Goal: Task Accomplishment & Management: Use online tool/utility

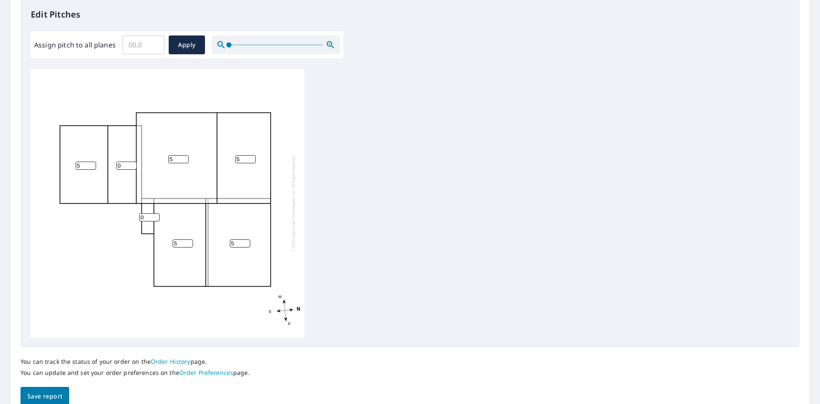
scroll to position [73, 0]
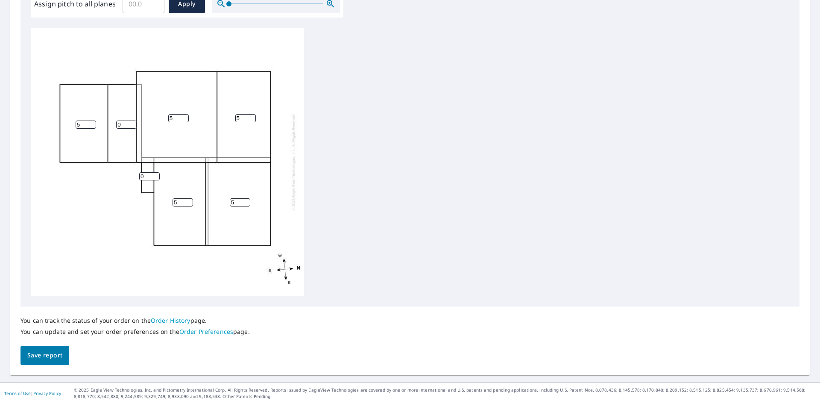
click at [47, 359] on span "Save report" at bounding box center [44, 355] width 35 height 11
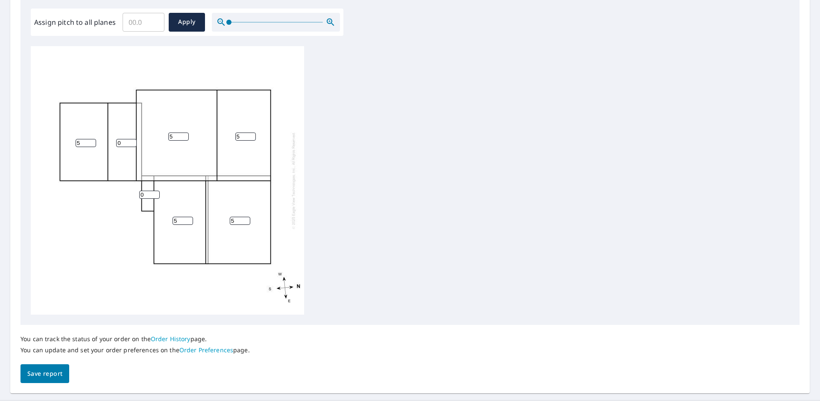
scroll to position [299, 0]
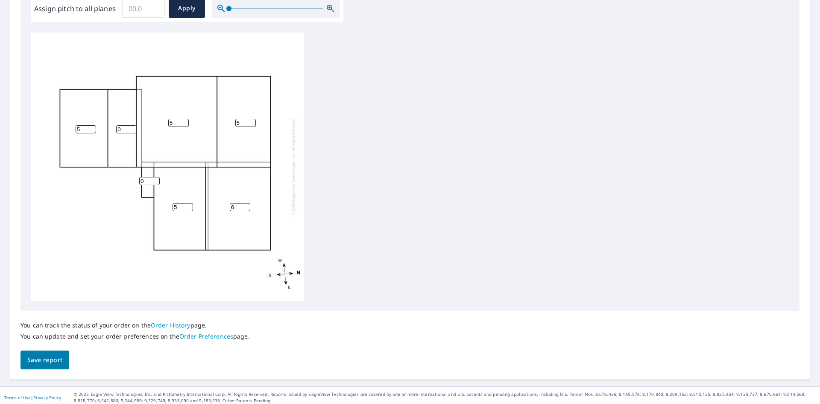
click at [246, 206] on input "6" at bounding box center [240, 207] width 21 height 8
type input "7"
click at [246, 206] on input "7" at bounding box center [240, 207] width 21 height 8
click at [253, 122] on input "6" at bounding box center [245, 123] width 21 height 8
type input "7"
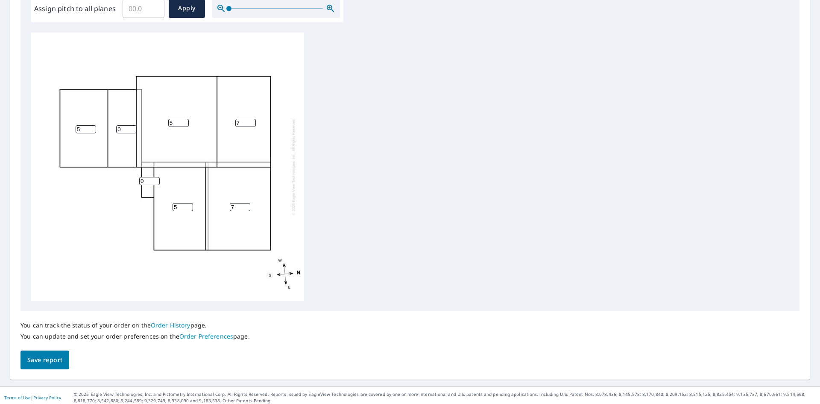
click at [253, 122] on input "7" at bounding box center [245, 123] width 21 height 8
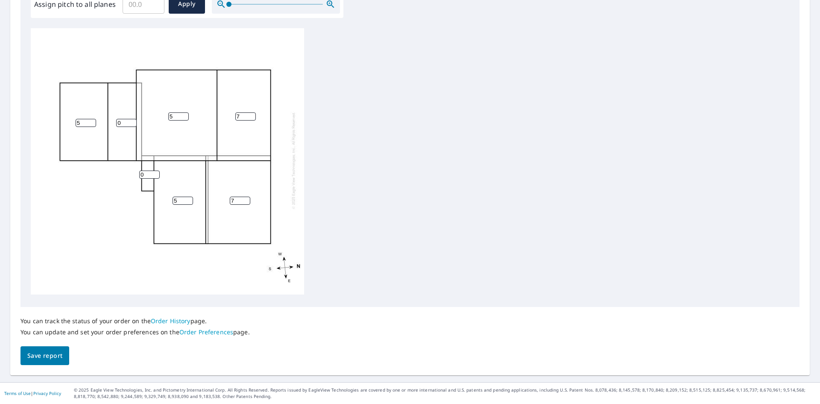
click at [59, 360] on span "Save report" at bounding box center [44, 355] width 35 height 11
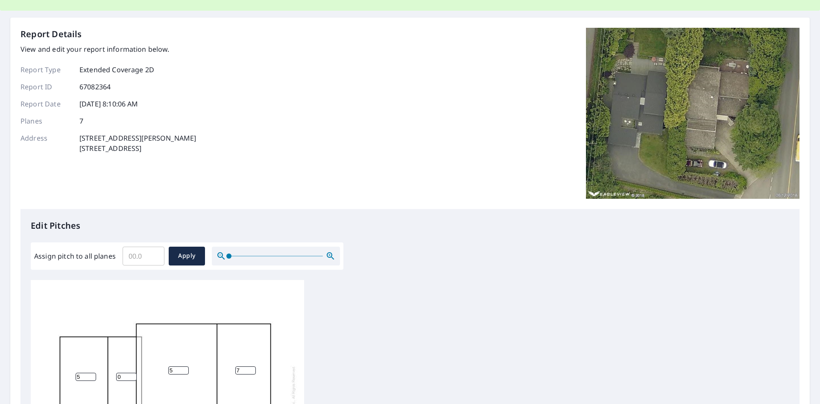
scroll to position [4, 0]
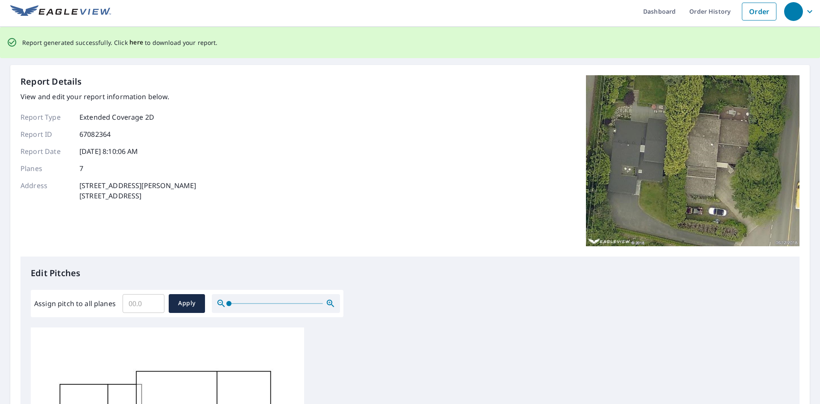
click at [130, 41] on span "here" at bounding box center [136, 42] width 14 height 11
